Goal: Information Seeking & Learning: Learn about a topic

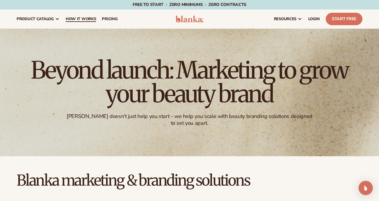
click at [89, 19] on span "How It Works" at bounding box center [81, 19] width 31 height 5
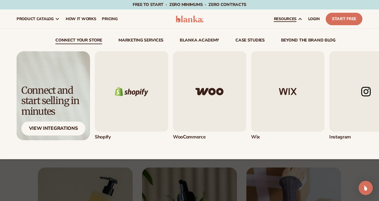
click at [279, 21] on span "resources" at bounding box center [285, 19] width 23 height 5
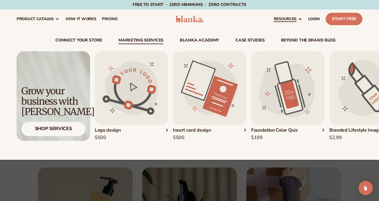
click at [134, 42] on link "Marketing services" at bounding box center [141, 41] width 45 height 6
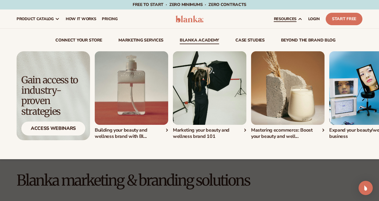
click at [210, 40] on link "Blanka Academy" at bounding box center [199, 41] width 39 height 6
